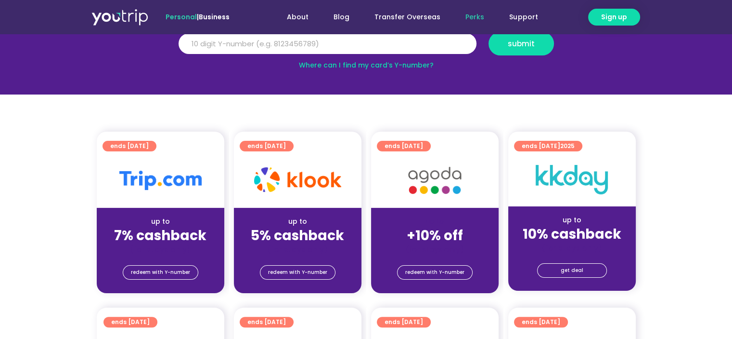
scroll to position [144, 0]
click at [315, 241] on strong "5% cashback" at bounding box center [297, 235] width 93 height 19
click at [306, 272] on span "redeem with Y-number" at bounding box center [297, 271] width 59 height 13
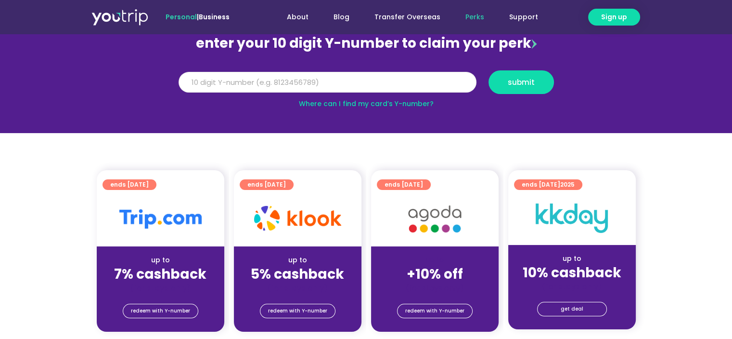
click at [300, 83] on input "Y Number" at bounding box center [328, 82] width 298 height 21
type input "8161348622"
click at [496, 78] on button "submit" at bounding box center [521, 82] width 65 height 24
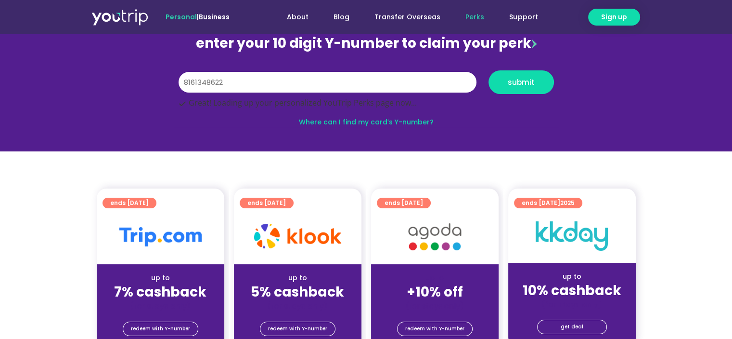
scroll to position [202, 0]
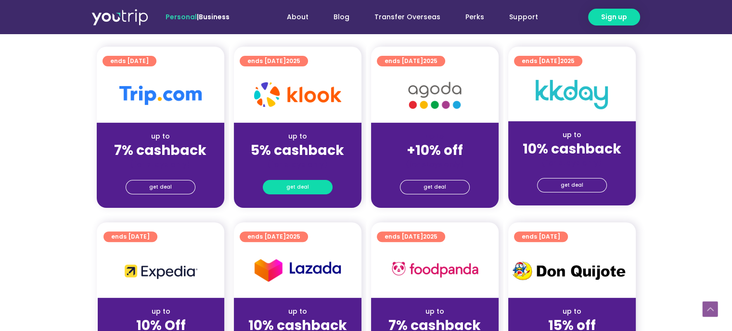
click at [308, 186] on link "get deal" at bounding box center [298, 187] width 70 height 14
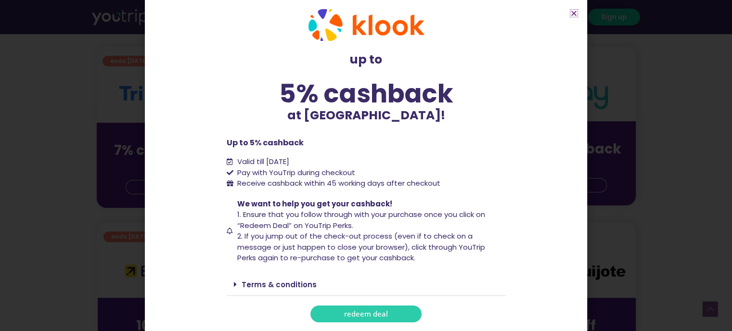
scroll to position [13, 0]
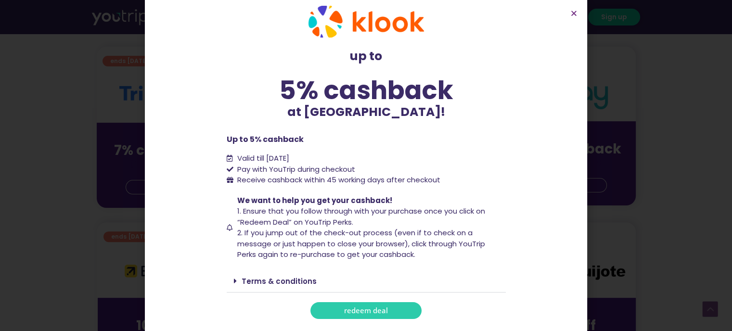
click at [306, 276] on link "Terms & conditions" at bounding box center [279, 281] width 75 height 10
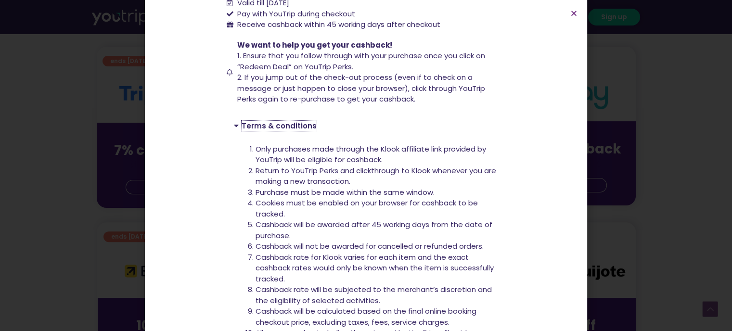
scroll to position [170, 0]
